Goal: Task Accomplishment & Management: Manage account settings

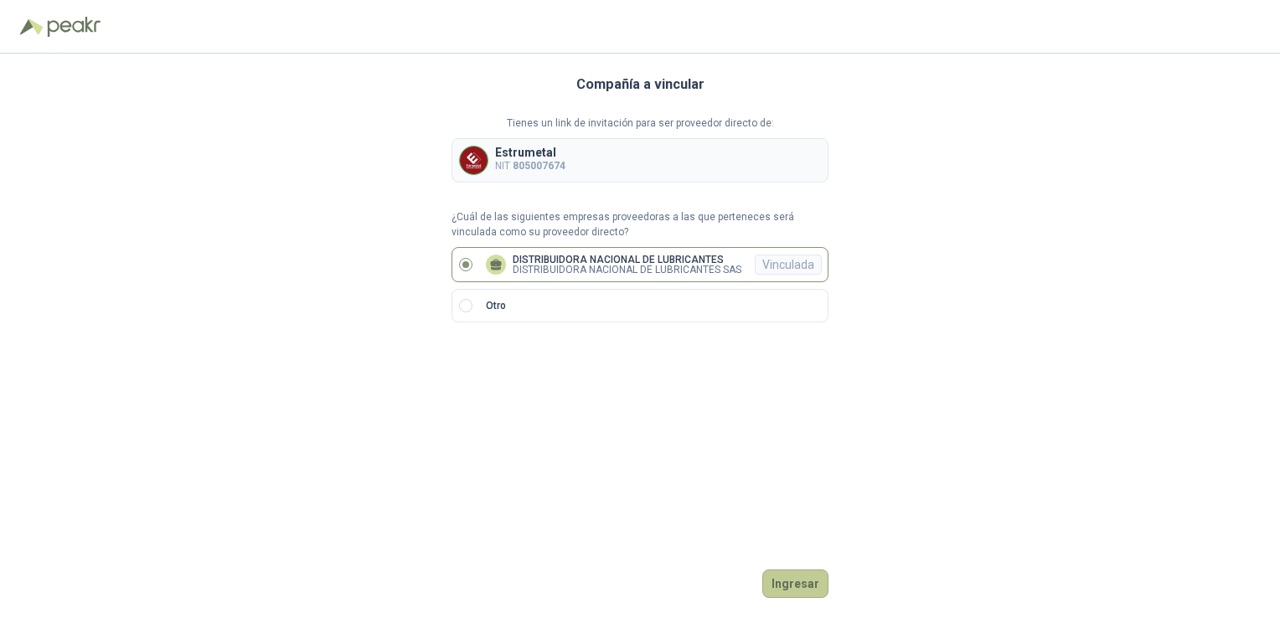
click at [791, 582] on button "Ingresar" at bounding box center [795, 584] width 66 height 28
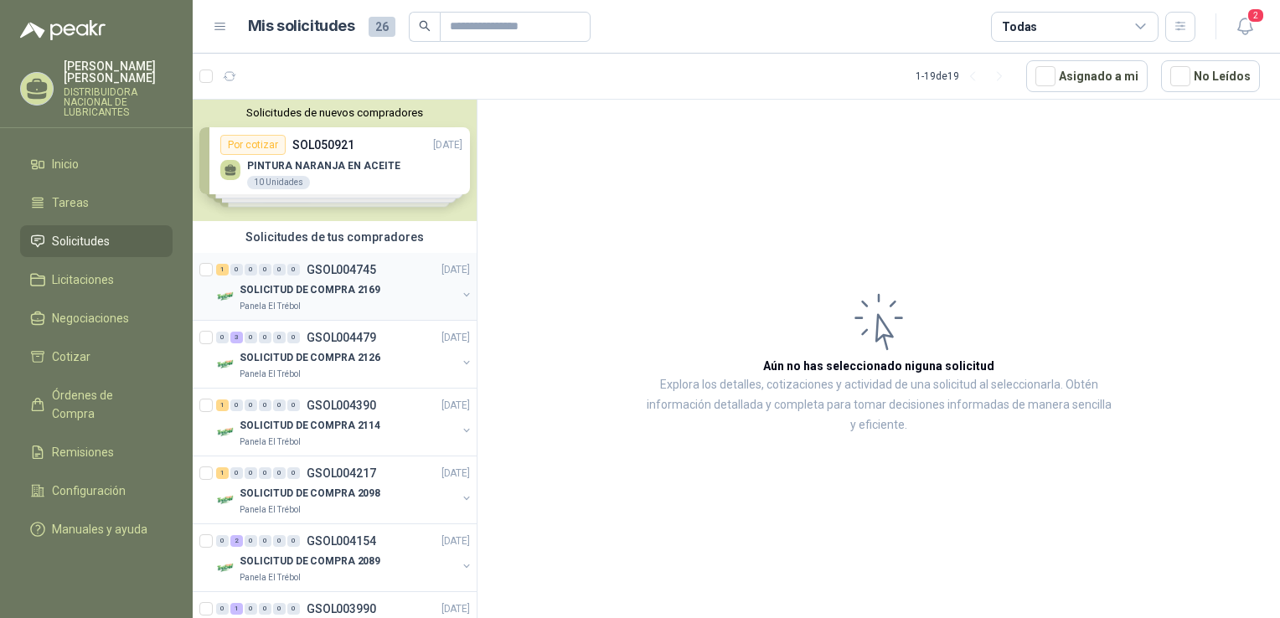
click at [296, 285] on p "SOLICITUD DE COMPRA 2169" at bounding box center [310, 290] width 141 height 16
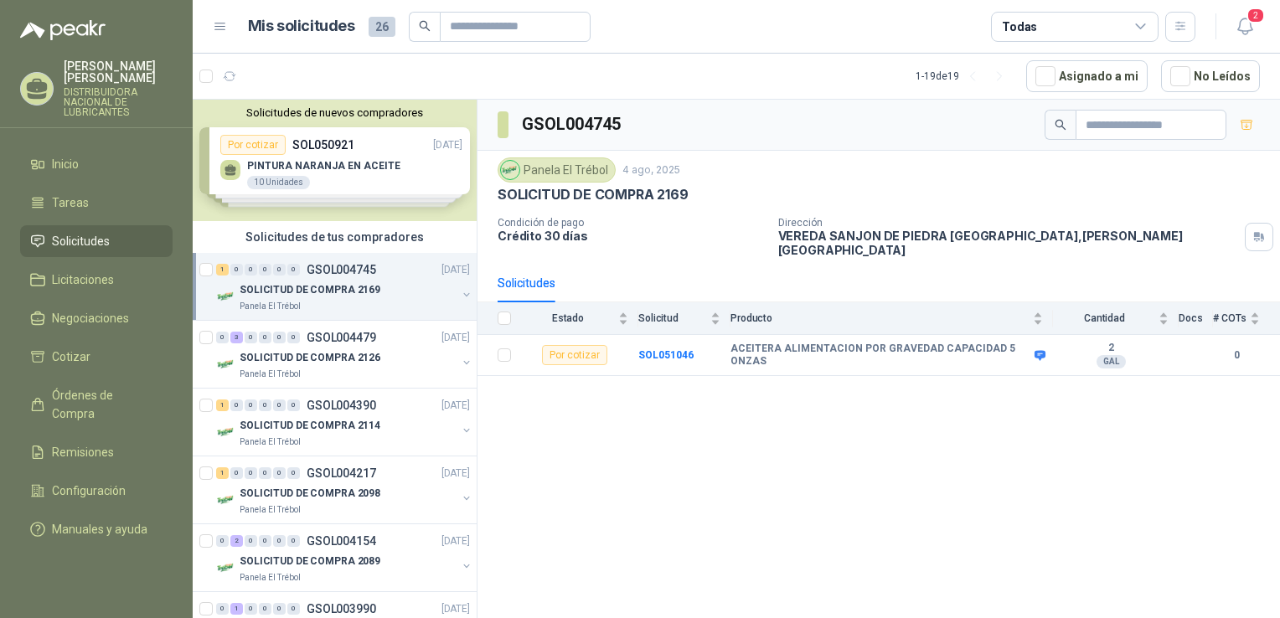
click at [257, 168] on div "Solicitudes de nuevos compradores Por cotizar SOL050921 01/08/25 PINTURA NARANJ…" at bounding box center [335, 160] width 284 height 121
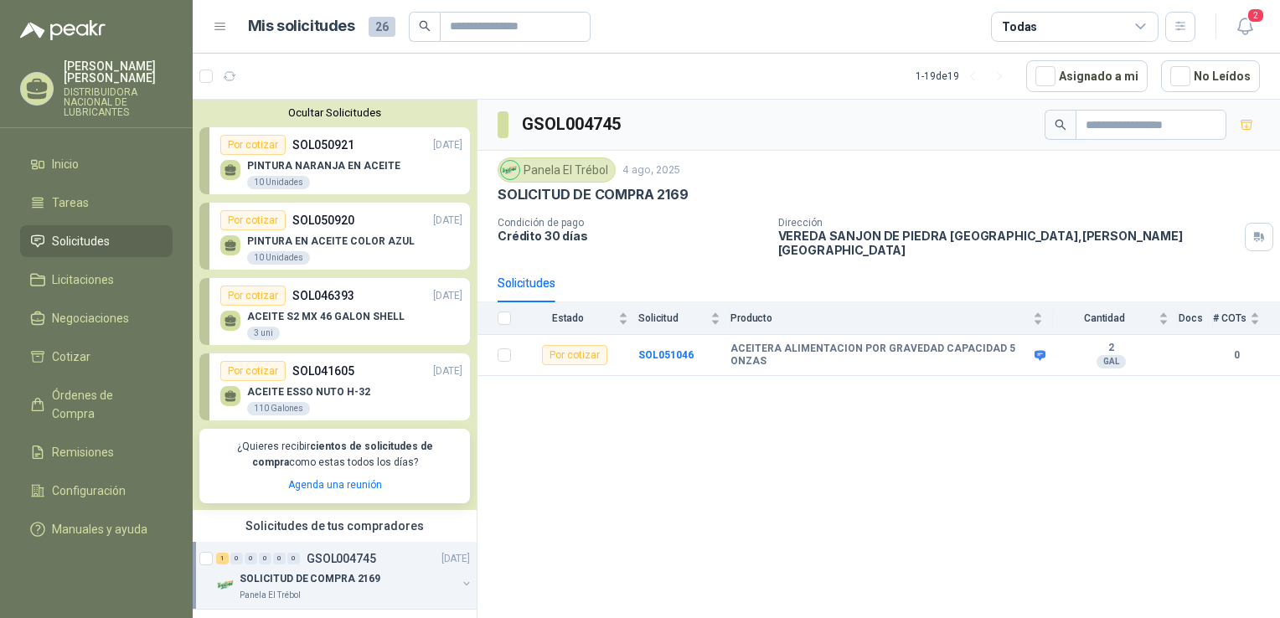
drag, startPoint x: 592, startPoint y: 452, endPoint x: 580, endPoint y: 434, distance: 22.3
click at [592, 450] on div "GSOL004745 Panela El Trébol 4 ago, 2025 SOLICITUD DE COMPRA 2169 Condición de p…" at bounding box center [878, 362] width 802 height 524
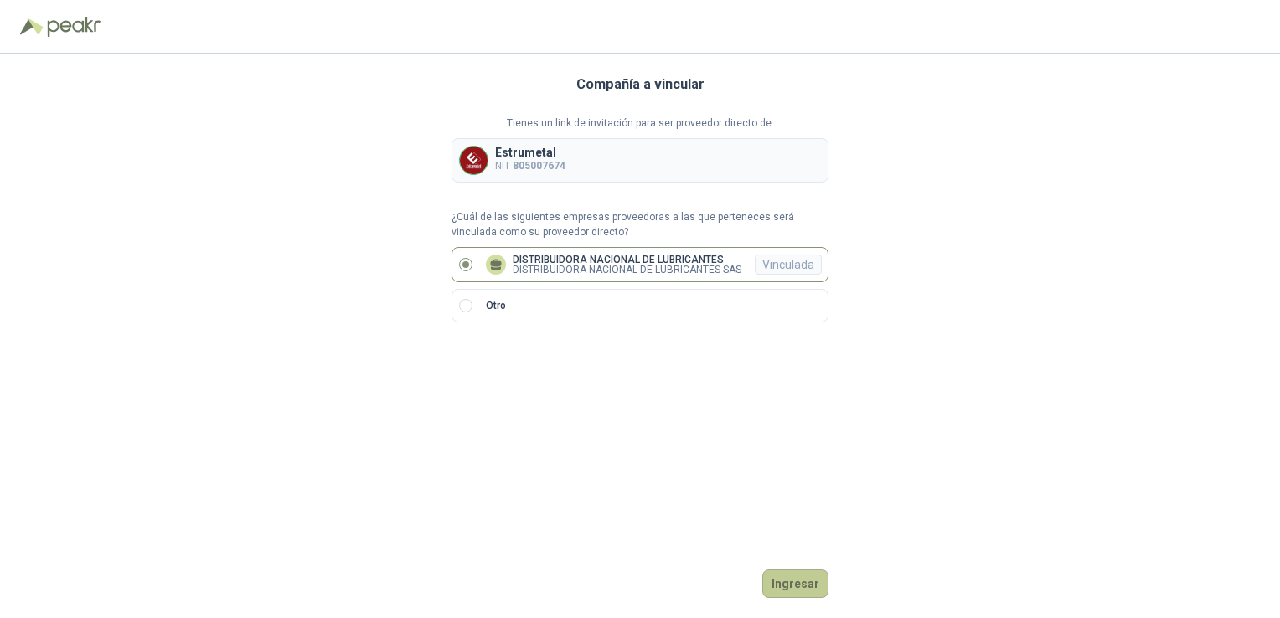
drag, startPoint x: 806, startPoint y: 586, endPoint x: 798, endPoint y: 582, distance: 8.6
click at [803, 586] on button "Ingresar" at bounding box center [795, 584] width 66 height 28
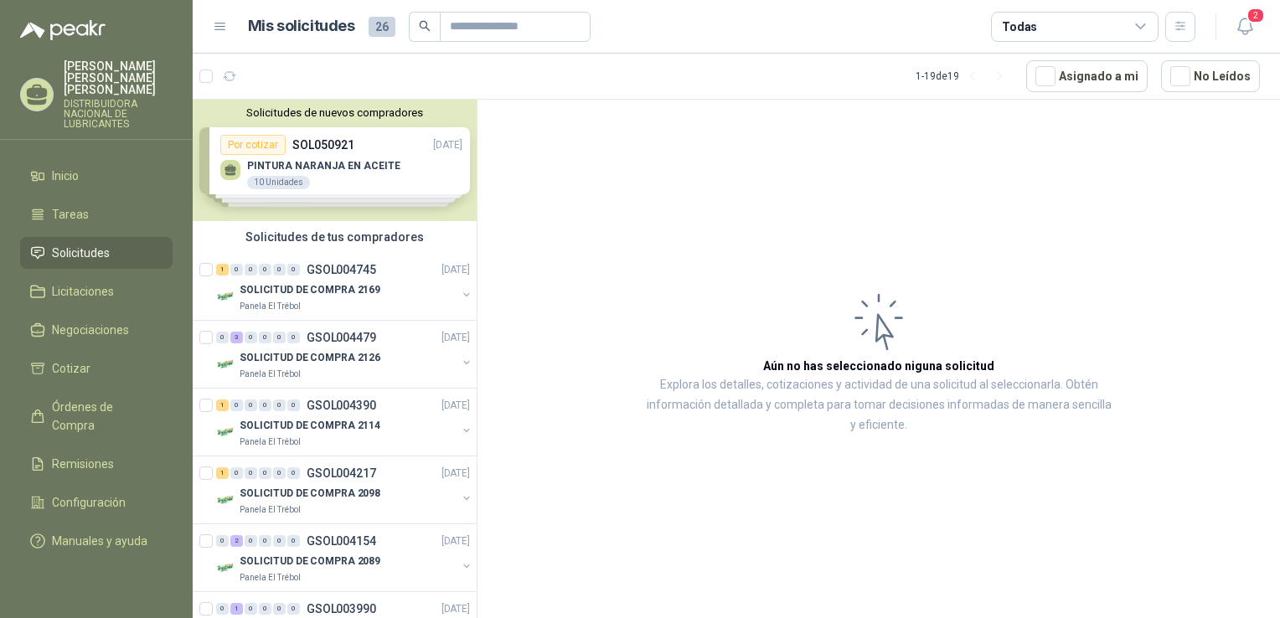
click at [141, 80] on p "[PERSON_NAME] [PERSON_NAME]" at bounding box center [118, 77] width 109 height 35
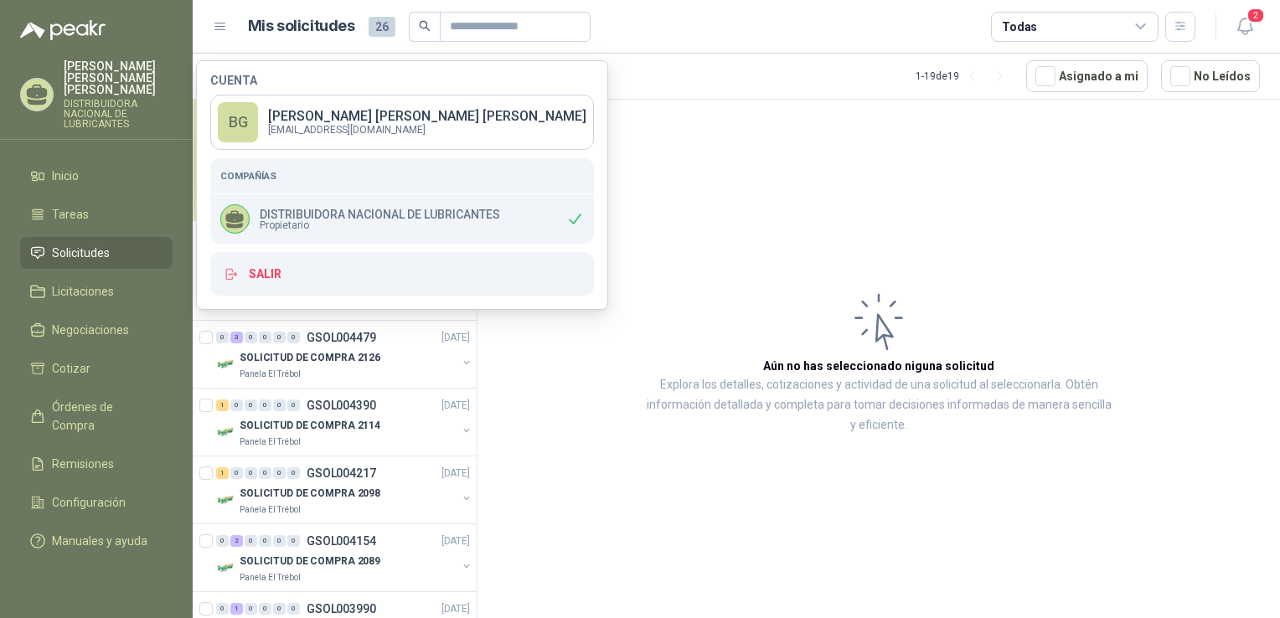
click at [353, 209] on p "DISTRIBUIDORA NACIONAL DE LUBRICANTES" at bounding box center [380, 215] width 240 height 12
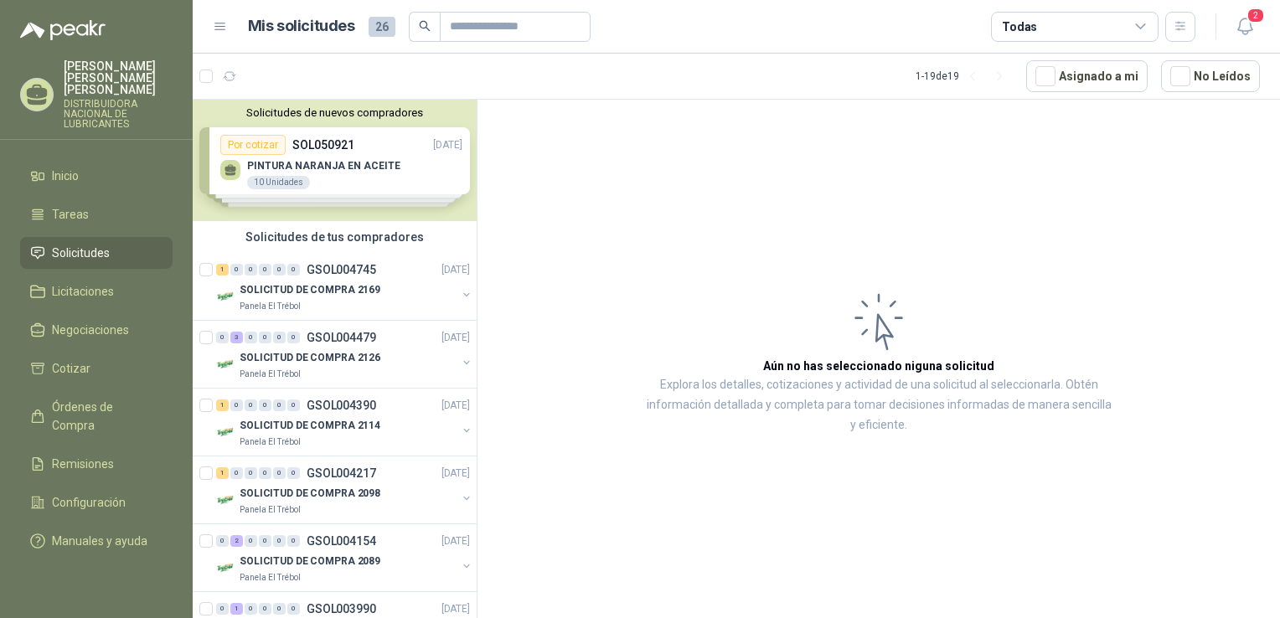
click at [857, 193] on article "Aún no has seleccionado niguna solicitud Explora los detalles, cotizaciones y a…" at bounding box center [878, 362] width 802 height 524
